Goal: Complete application form

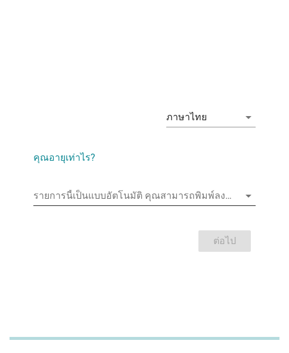
click at [145, 188] on input "รายการนี้เป็นแบบอัตโนมัติ คุณสามารถพิมพ์ลงในรายการนี้" at bounding box center [136, 195] width 206 height 19
click at [121, 191] on input "รายการนี้เป็นแบบอัตโนมัติ คุณสามารถพิมพ์ลงในรายการนี้" at bounding box center [136, 195] width 206 height 19
click at [93, 197] on input "รายการนี้เป็นแบบอัตโนมัติ คุณสามารถพิมพ์ลงในรายการนี้" at bounding box center [136, 195] width 206 height 19
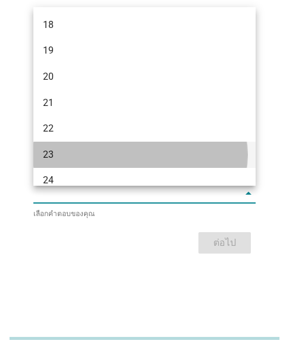
click at [51, 143] on div "23" at bounding box center [144, 155] width 222 height 26
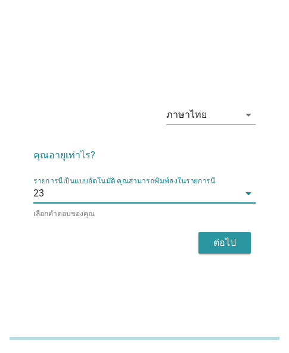
drag, startPoint x: 206, startPoint y: 241, endPoint x: 265, endPoint y: 252, distance: 60.1
click at [213, 241] on button "ต่อไป" at bounding box center [224, 242] width 52 height 21
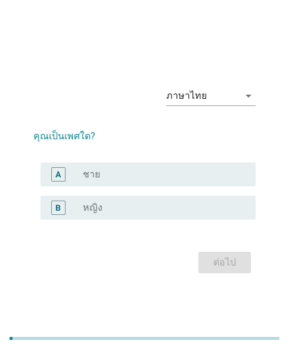
click at [157, 203] on div "radio_button_unchecked หญิง" at bounding box center [160, 208] width 154 height 12
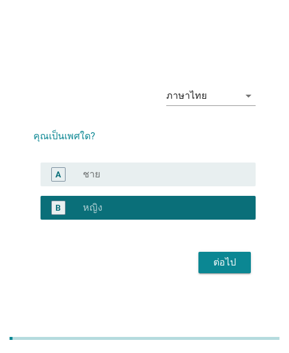
click at [208, 262] on div "ต่อไป" at bounding box center [224, 263] width 33 height 14
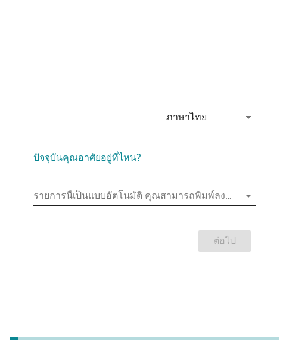
click at [108, 197] on input "รายการนี้เป็นแบบอัตโนมัติ คุณสามารถพิมพ์ลงในรายการนี้" at bounding box center [136, 195] width 206 height 19
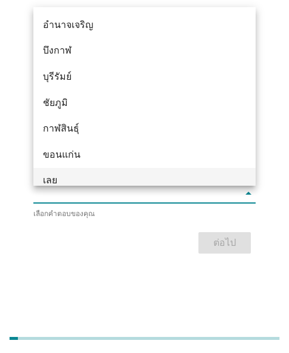
click at [69, 172] on div "เลย" at bounding box center [144, 181] width 222 height 26
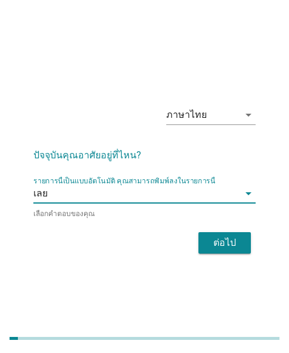
click at [210, 237] on div "ต่อไป" at bounding box center [224, 243] width 33 height 14
